Goal: Task Accomplishment & Management: Complete application form

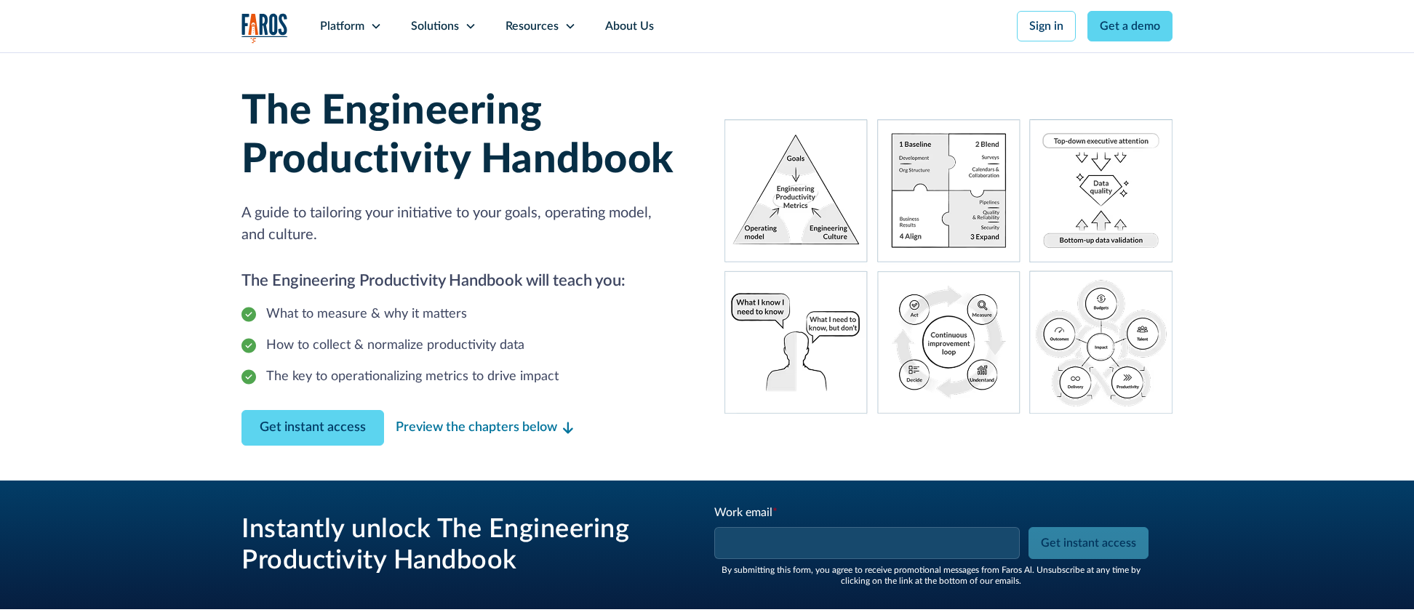
click at [853, 548] on input "Work email *" at bounding box center [866, 543] width 305 height 32
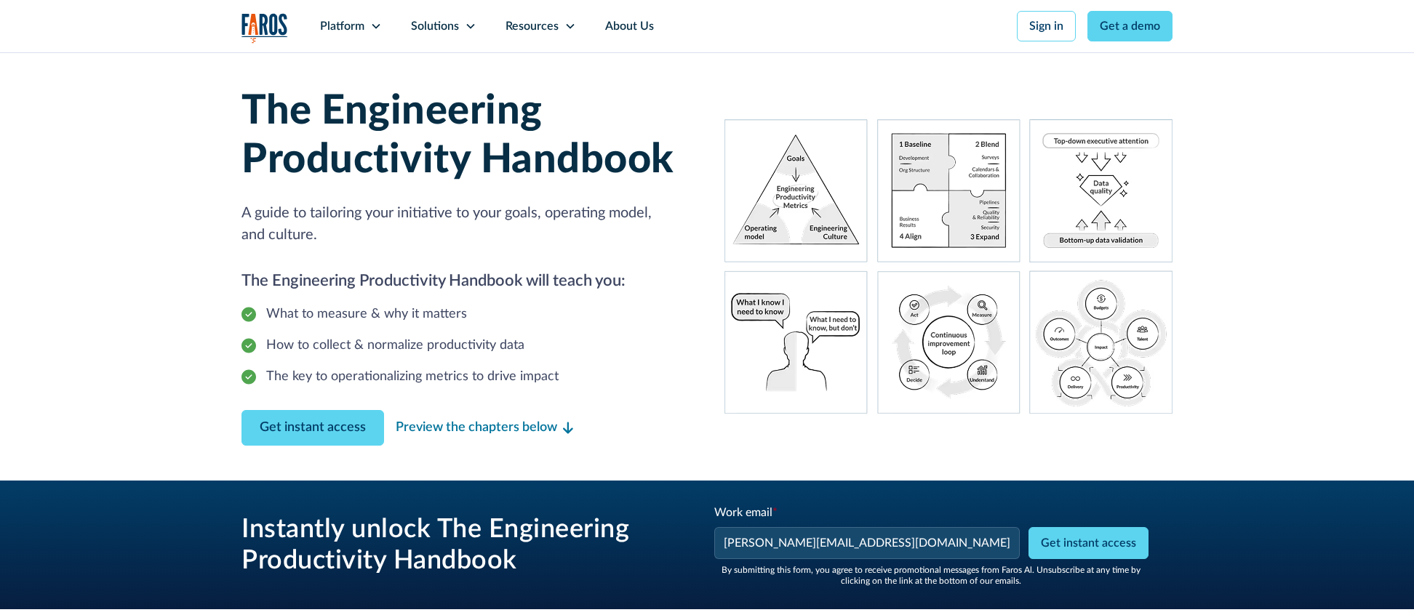
type input "[PERSON_NAME][EMAIL_ADDRESS][DOMAIN_NAME]"
click at [676, 471] on div "The Engineering Productivity Handbook A guide to tailoring your initiative to y…" at bounding box center [706, 266] width 931 height 428
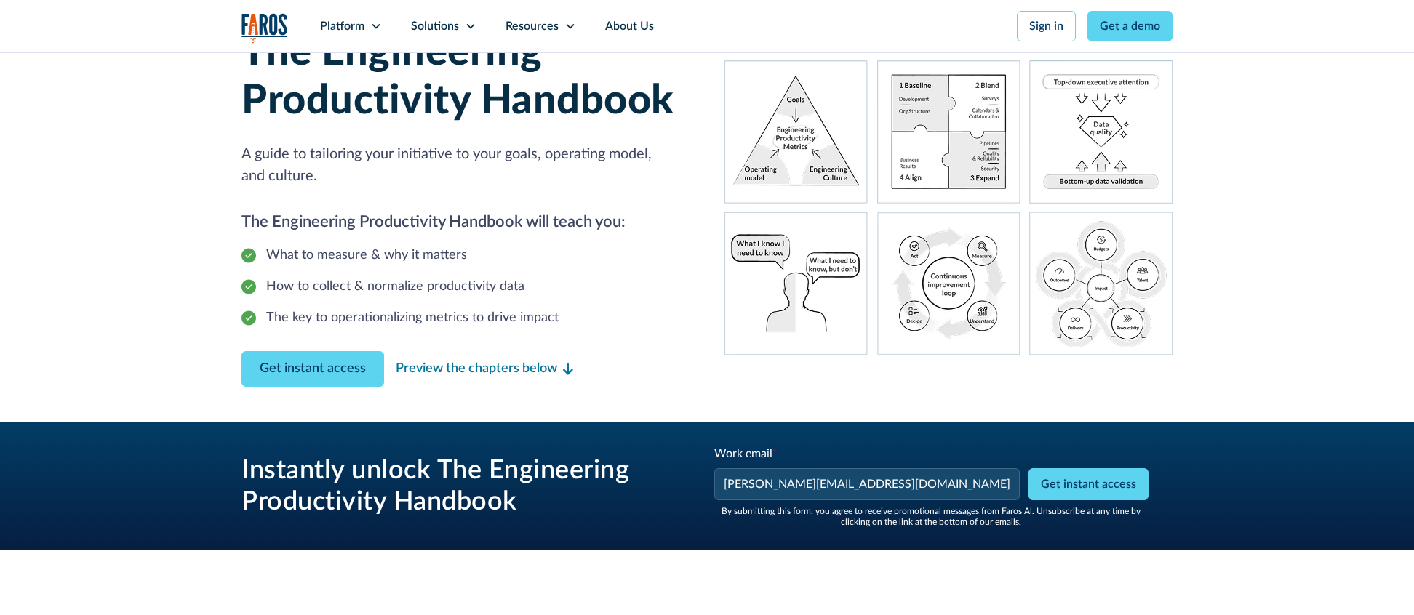
scroll to position [129, 0]
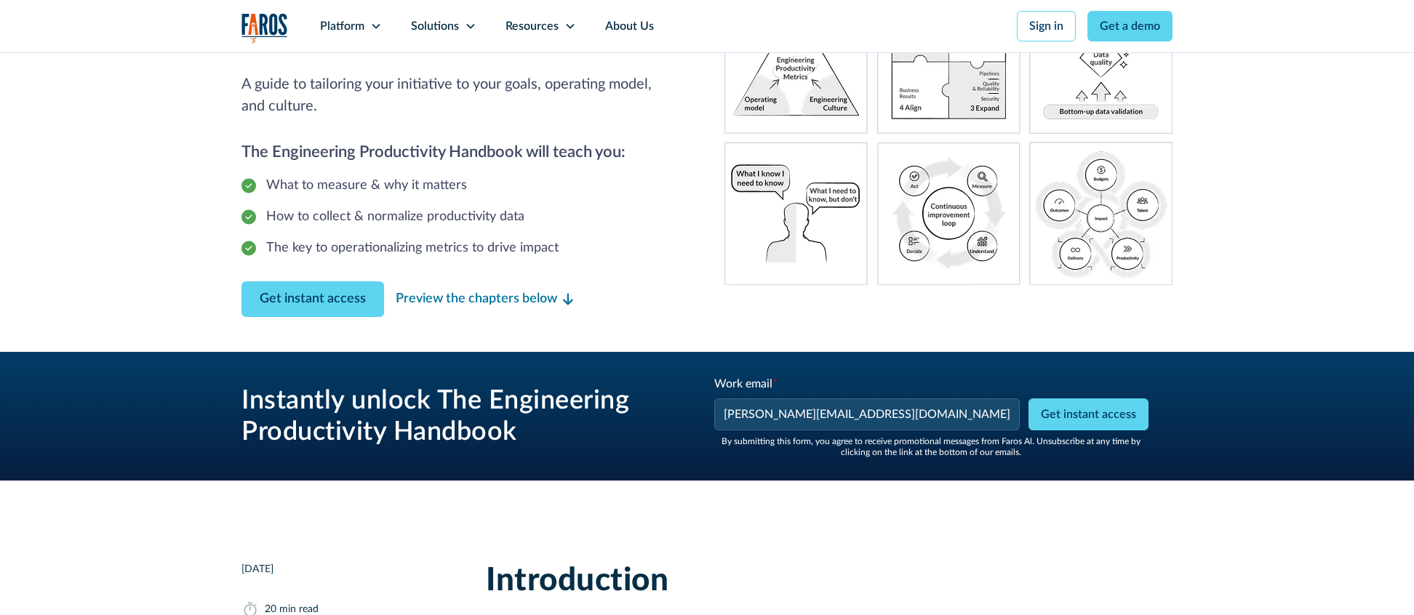
click at [1085, 422] on input "Get instant access" at bounding box center [1088, 415] width 120 height 32
type input "Get instant access"
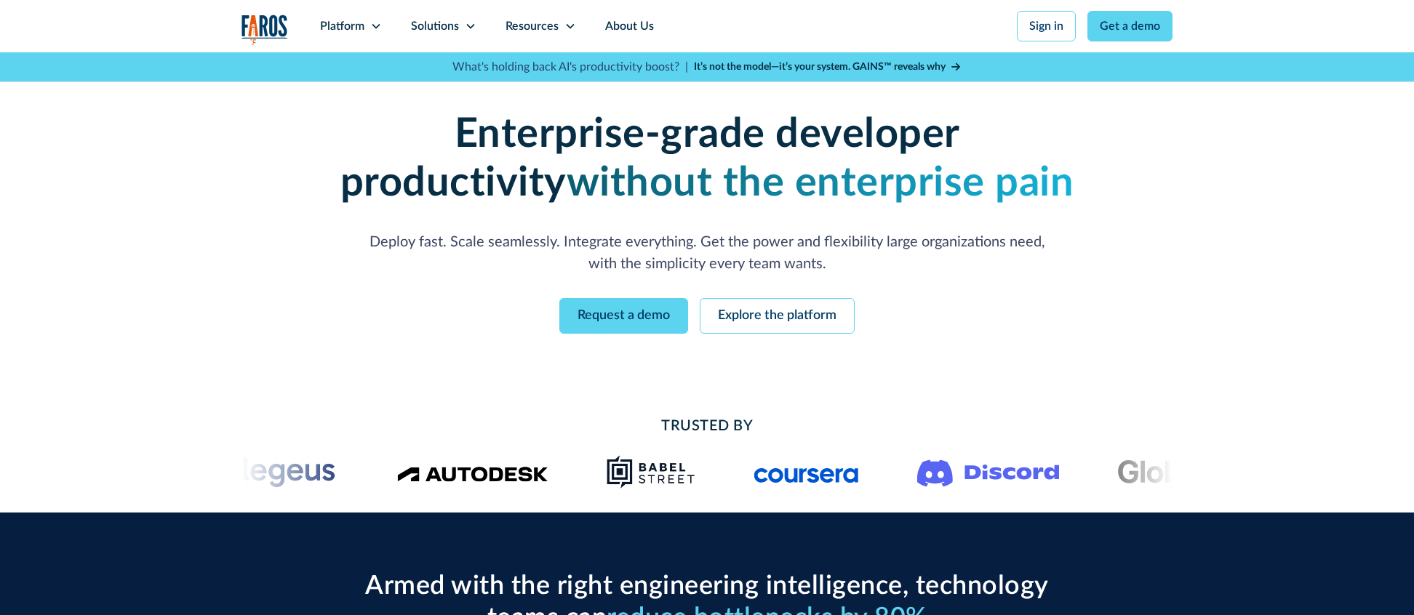
click at [308, 389] on div "Enterprise-grade developer productivity without the enterprise pain Deploy fast…" at bounding box center [706, 222] width 931 height 340
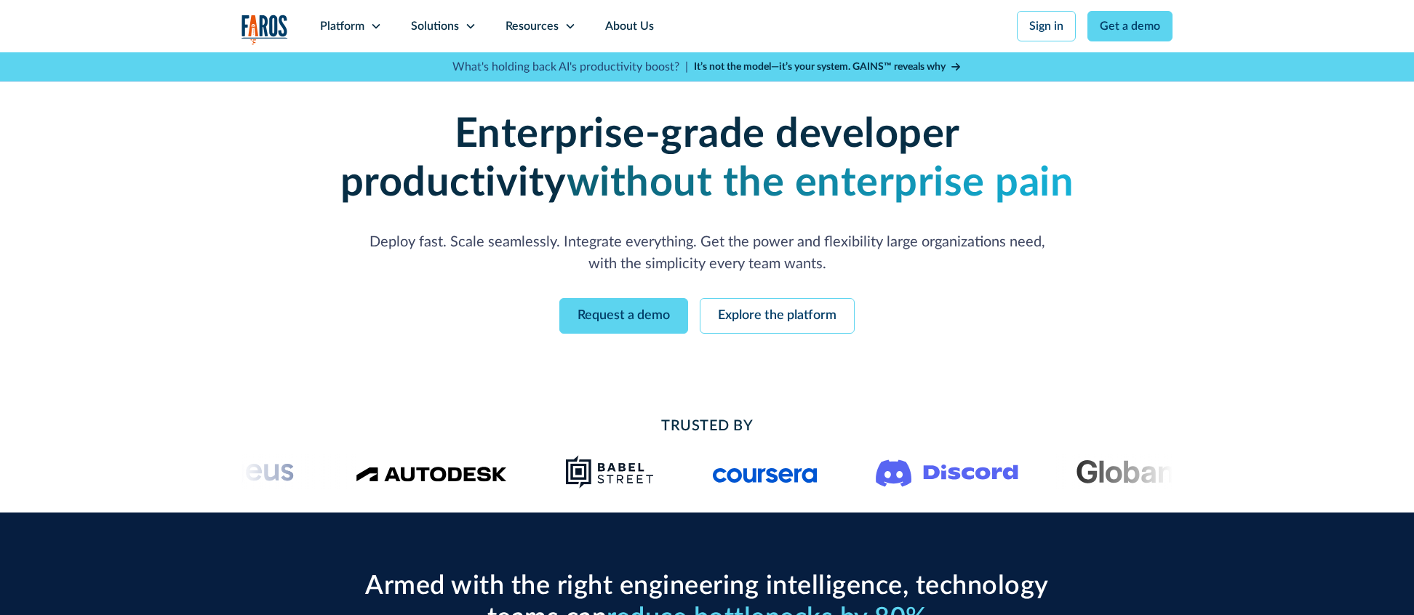
click at [1120, 33] on link "Get a demo" at bounding box center [1129, 26] width 85 height 31
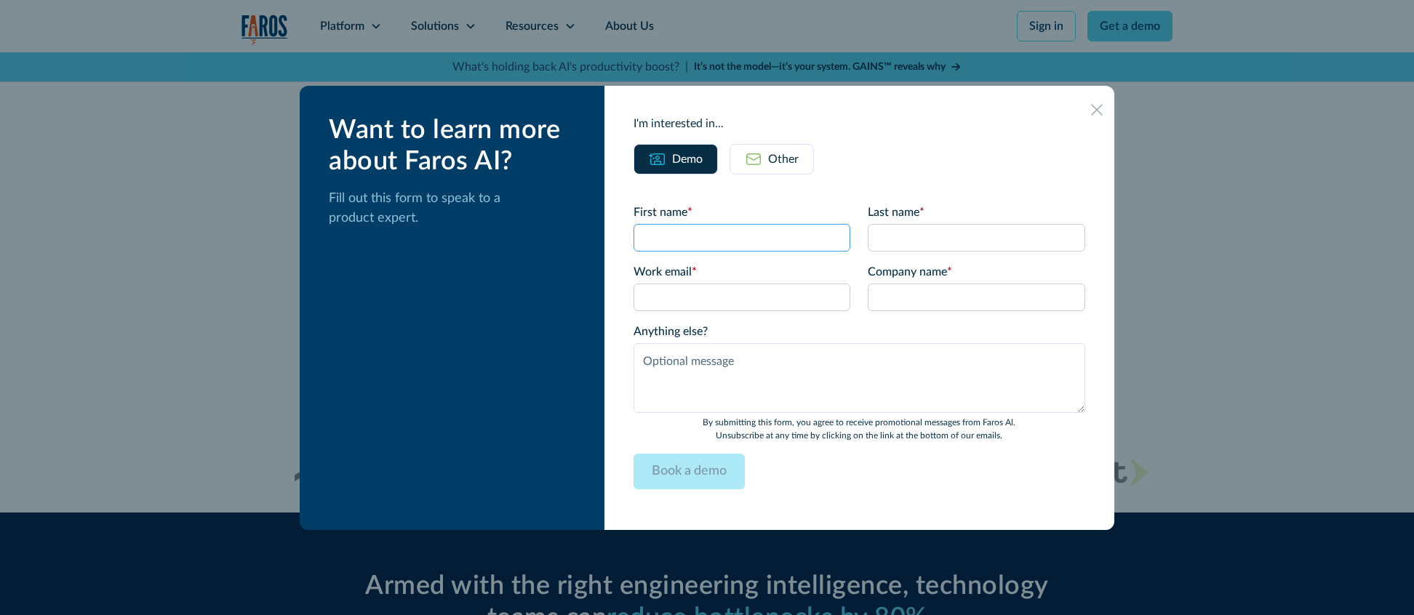
click at [714, 239] on input "First name *" at bounding box center [741, 238] width 217 height 28
type input "Josh"
type input "Testing"
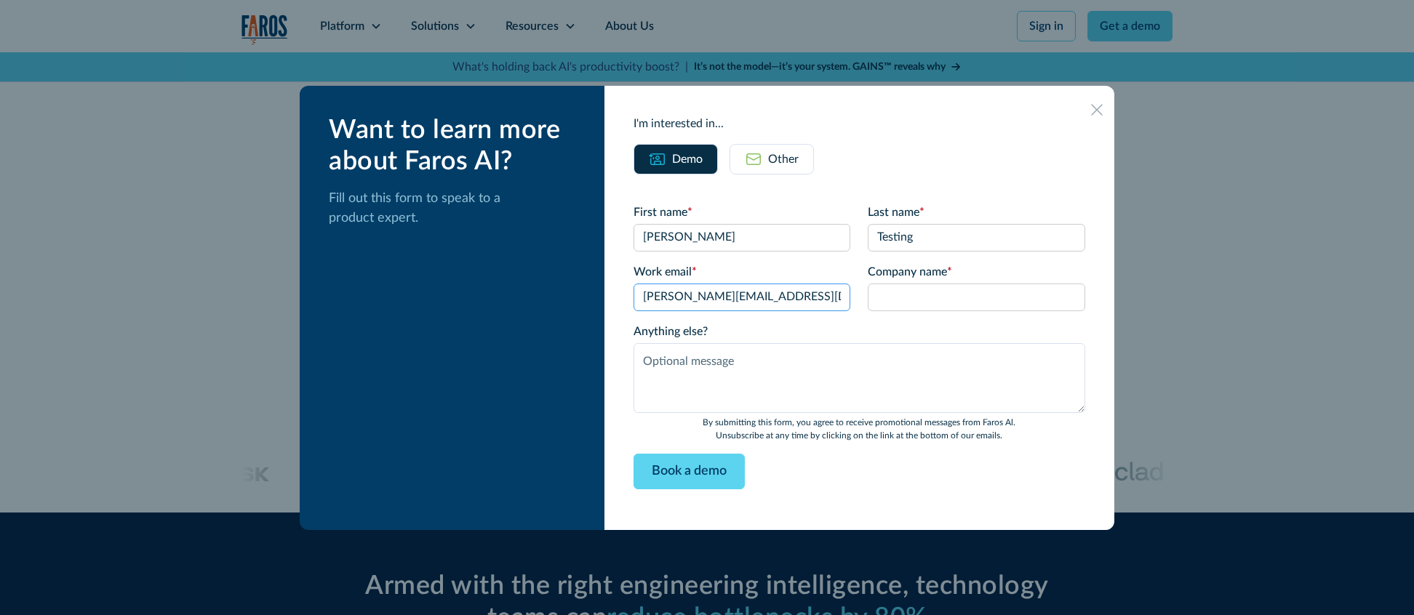
type input "josh@hmpsn.com"
type input "Testing"
click at [887, 503] on div "I'm interested in... Demo Other First name * Josh Last name * Testing Work emai…" at bounding box center [859, 308] width 510 height 444
click at [716, 474] on input "Book a demo" at bounding box center [688, 472] width 111 height 36
type input "Please wait..."
